Goal: Information Seeking & Learning: Learn about a topic

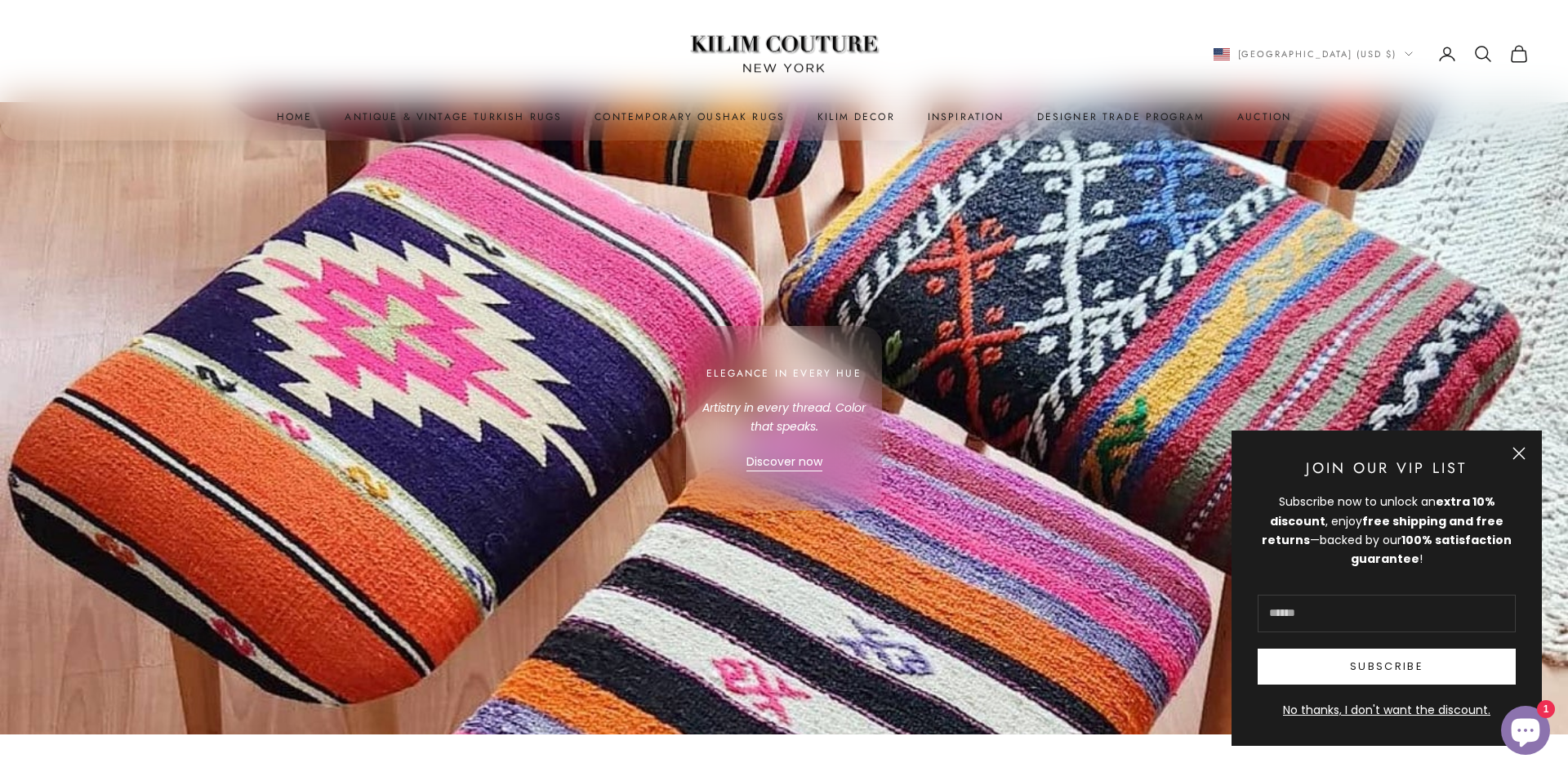
scroll to position [5247, 0]
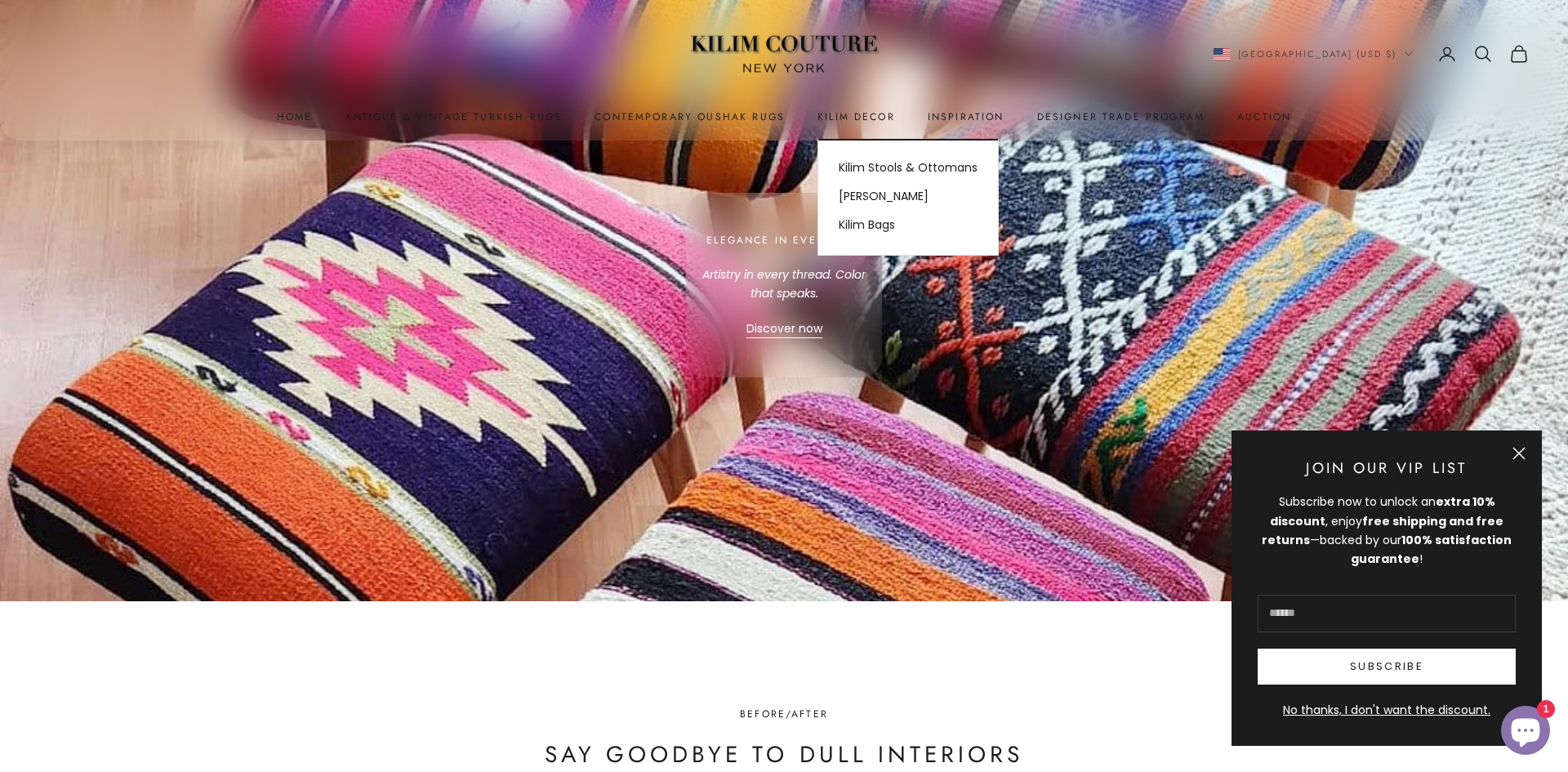
click at [843, 116] on summary "Kilim Decor" at bounding box center [856, 117] width 78 height 17
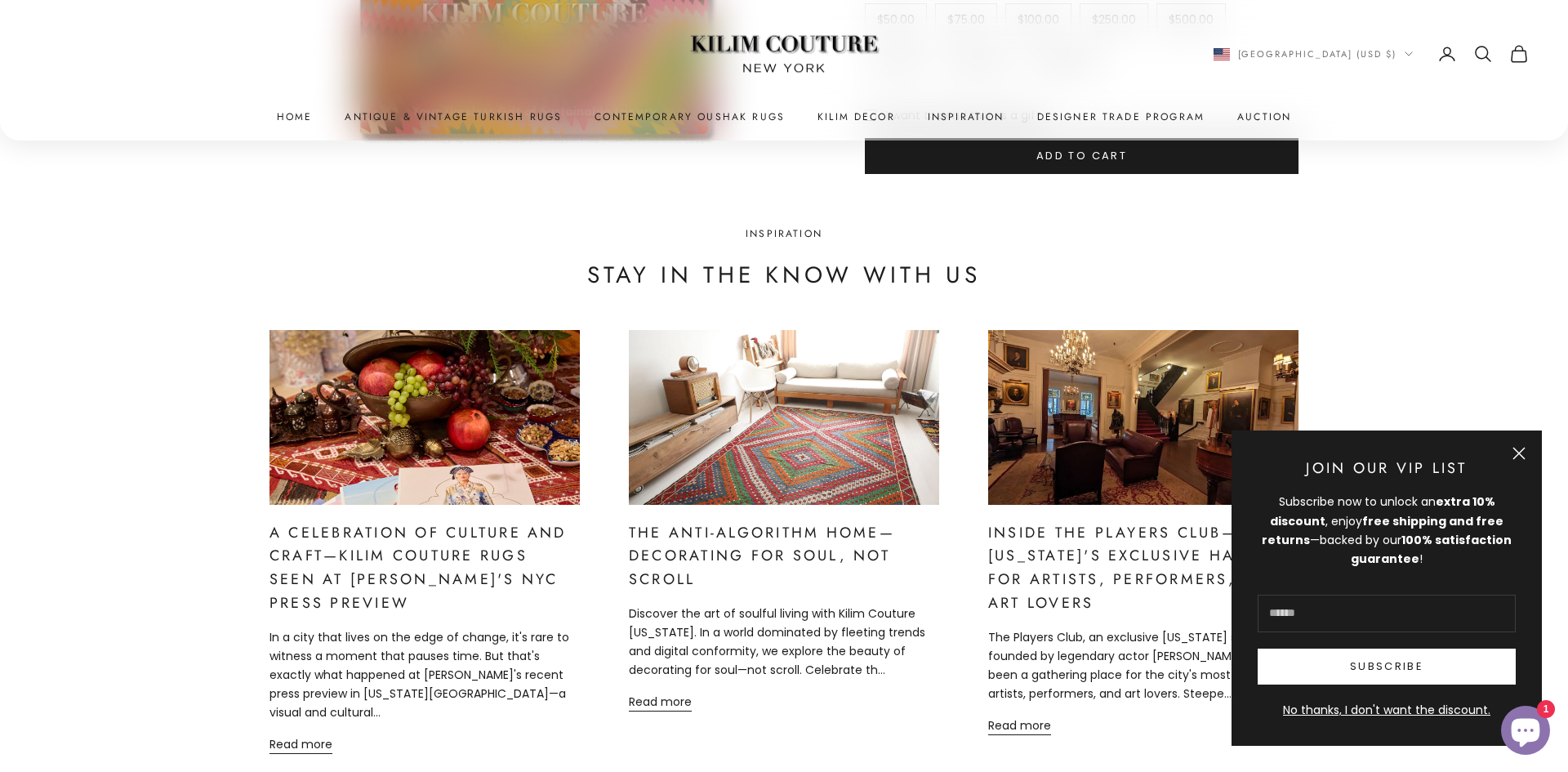
scroll to position [7867, 0]
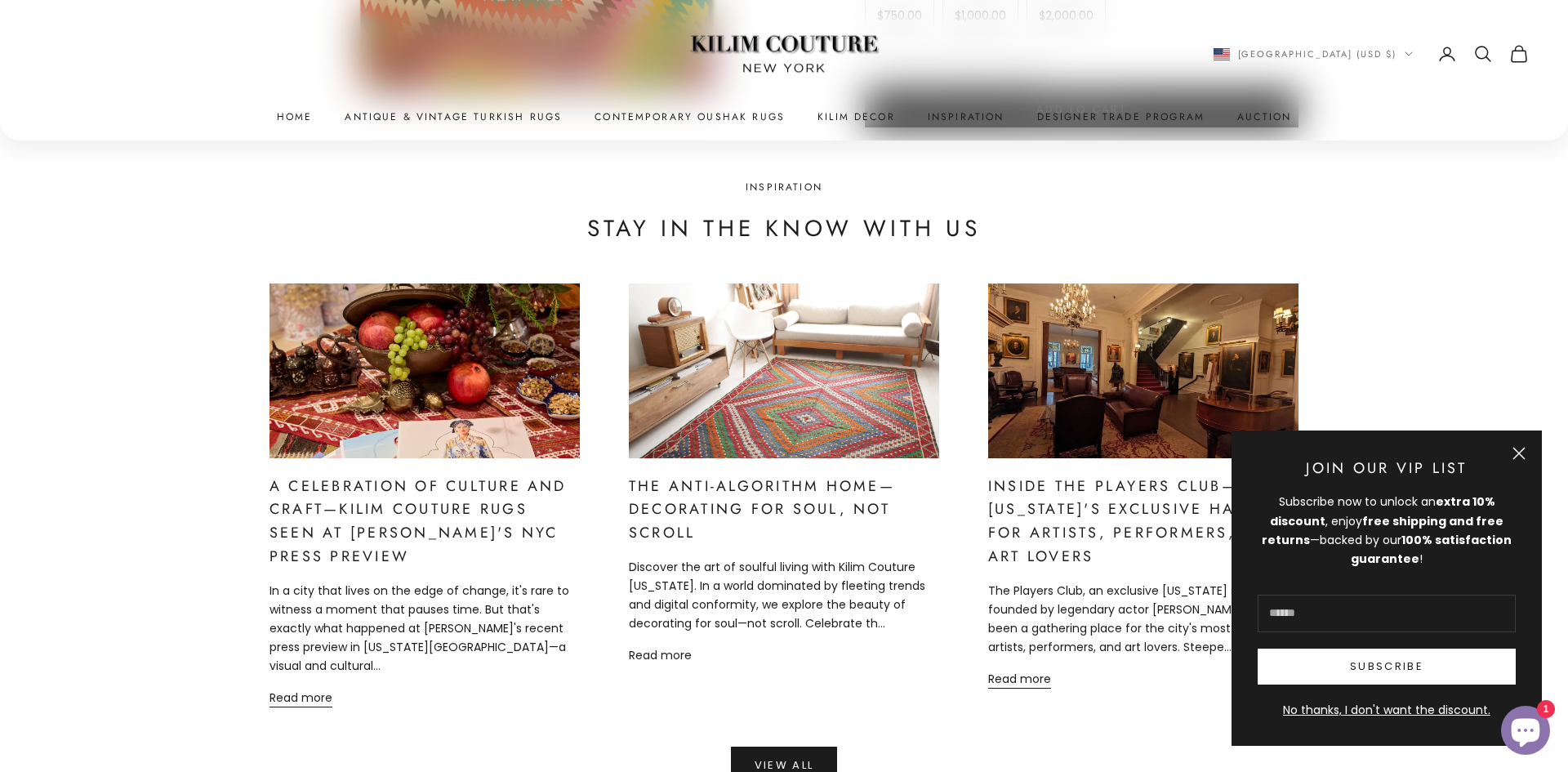
click at [657, 651] on link "Read more" at bounding box center [661, 655] width 63 height 19
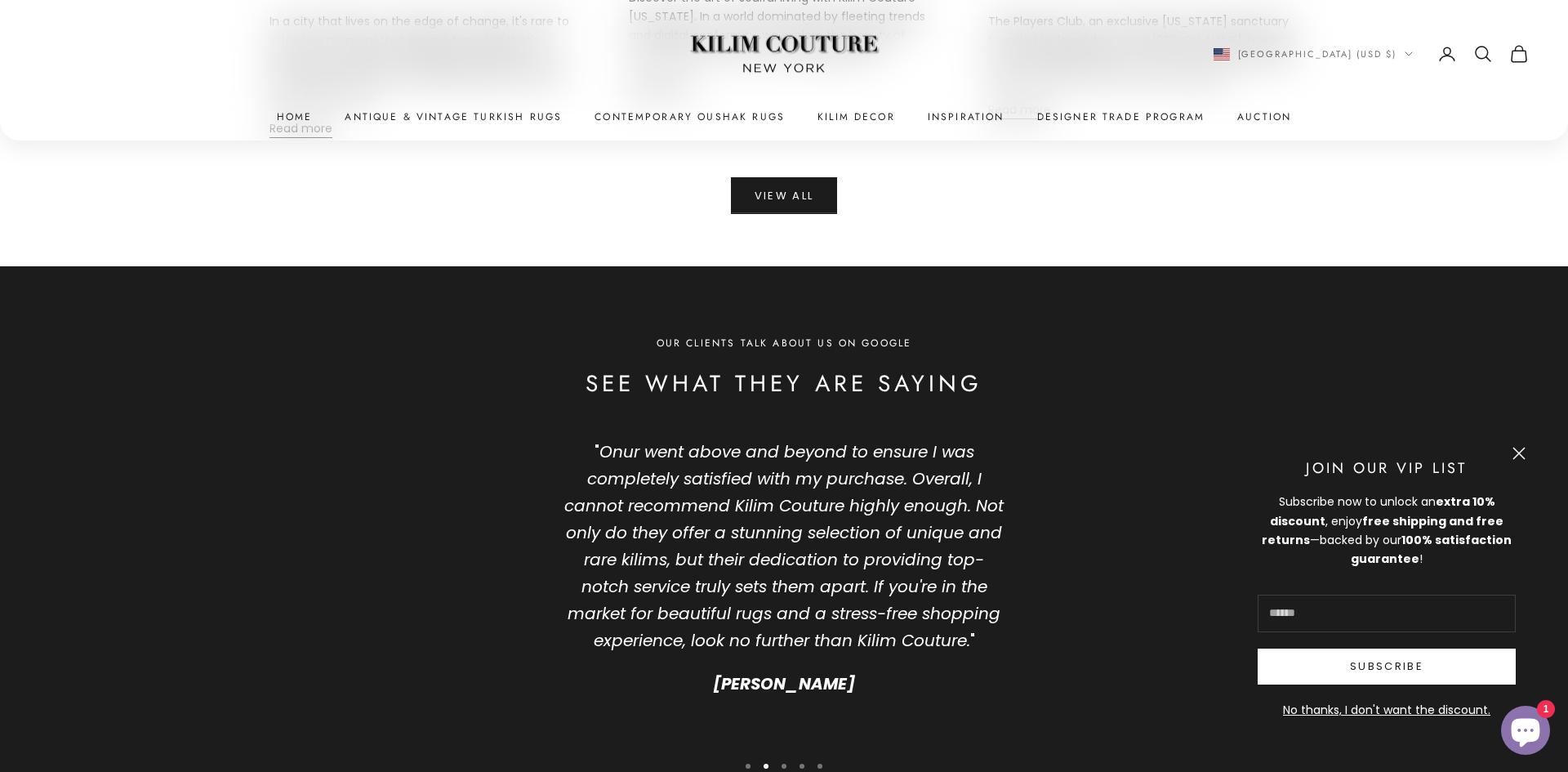
scroll to position [8466, 0]
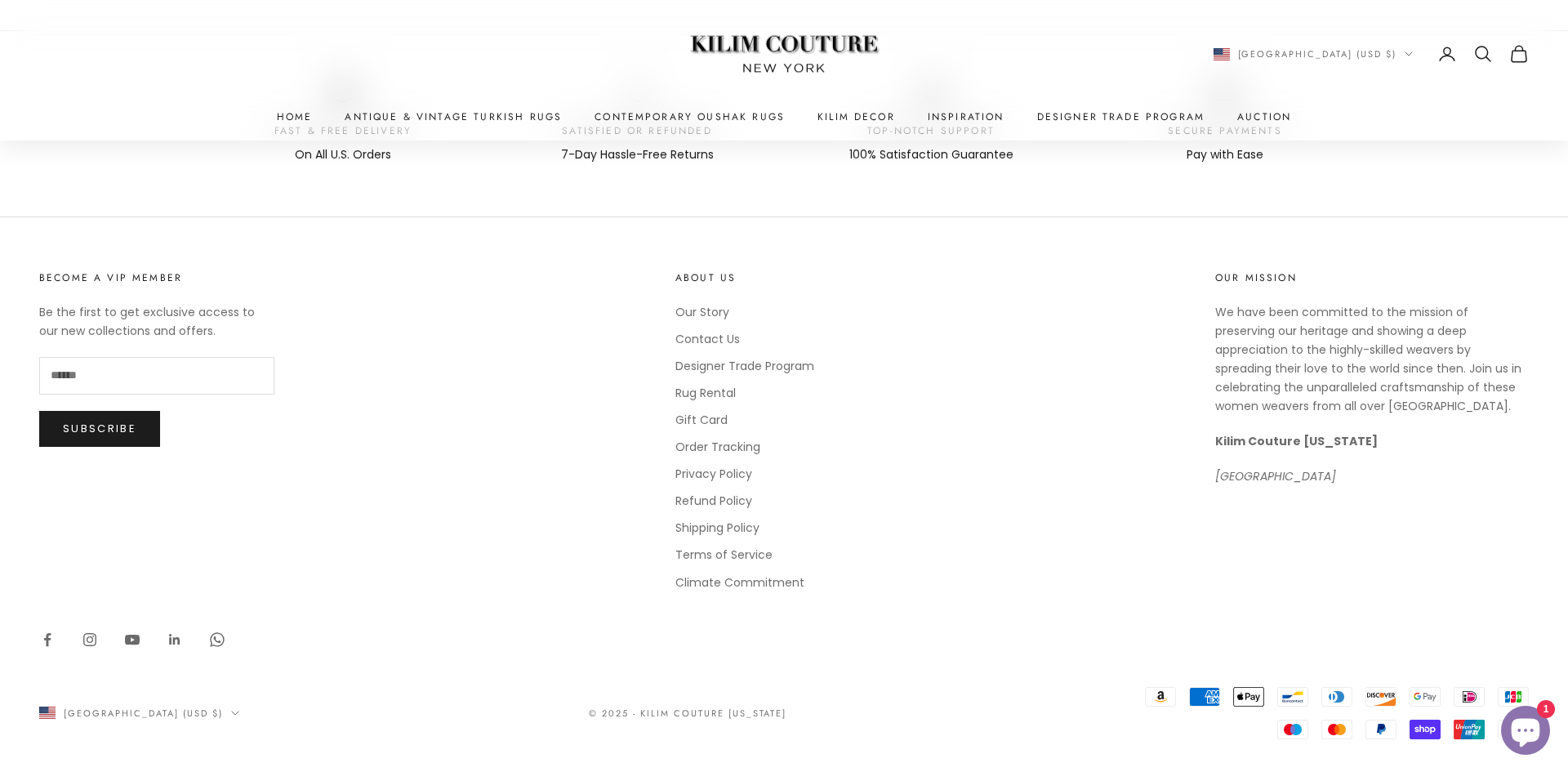
scroll to position [2334, 0]
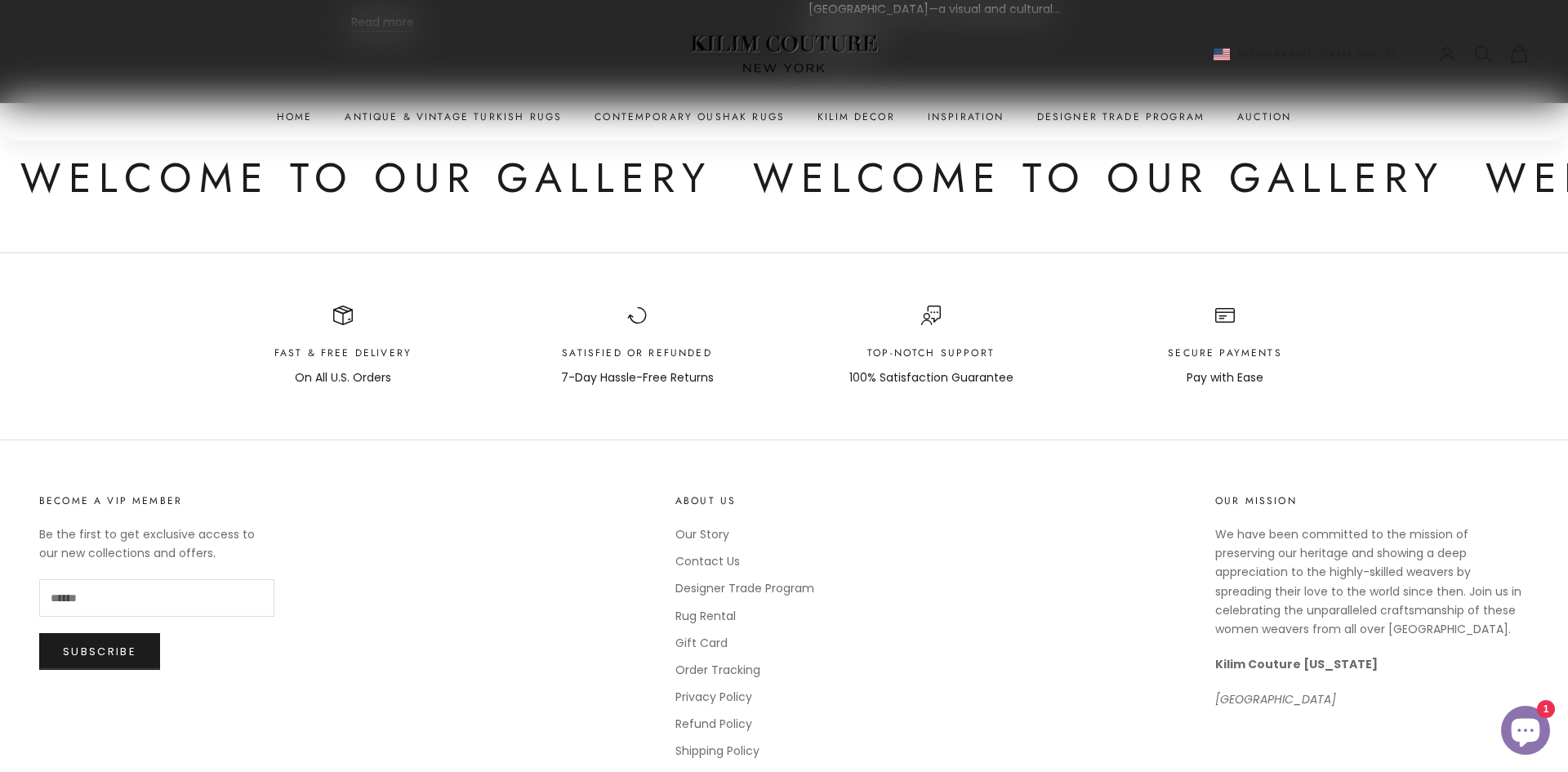
scroll to position [3033, 0]
